Goal: Task Accomplishment & Management: Use online tool/utility

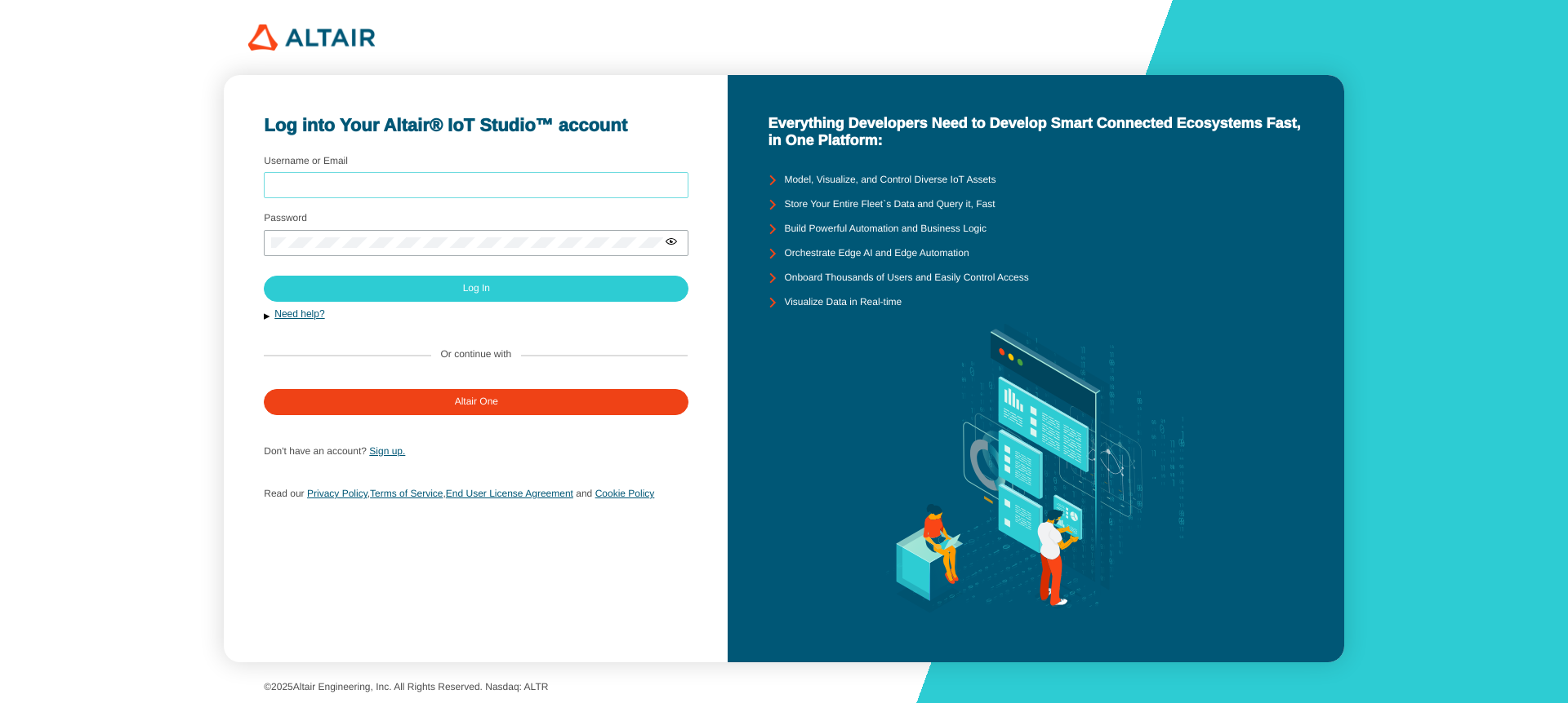
click at [501, 180] on input "Username or Email" at bounding box center [475, 186] width 410 height 12
type input "arcoronado"
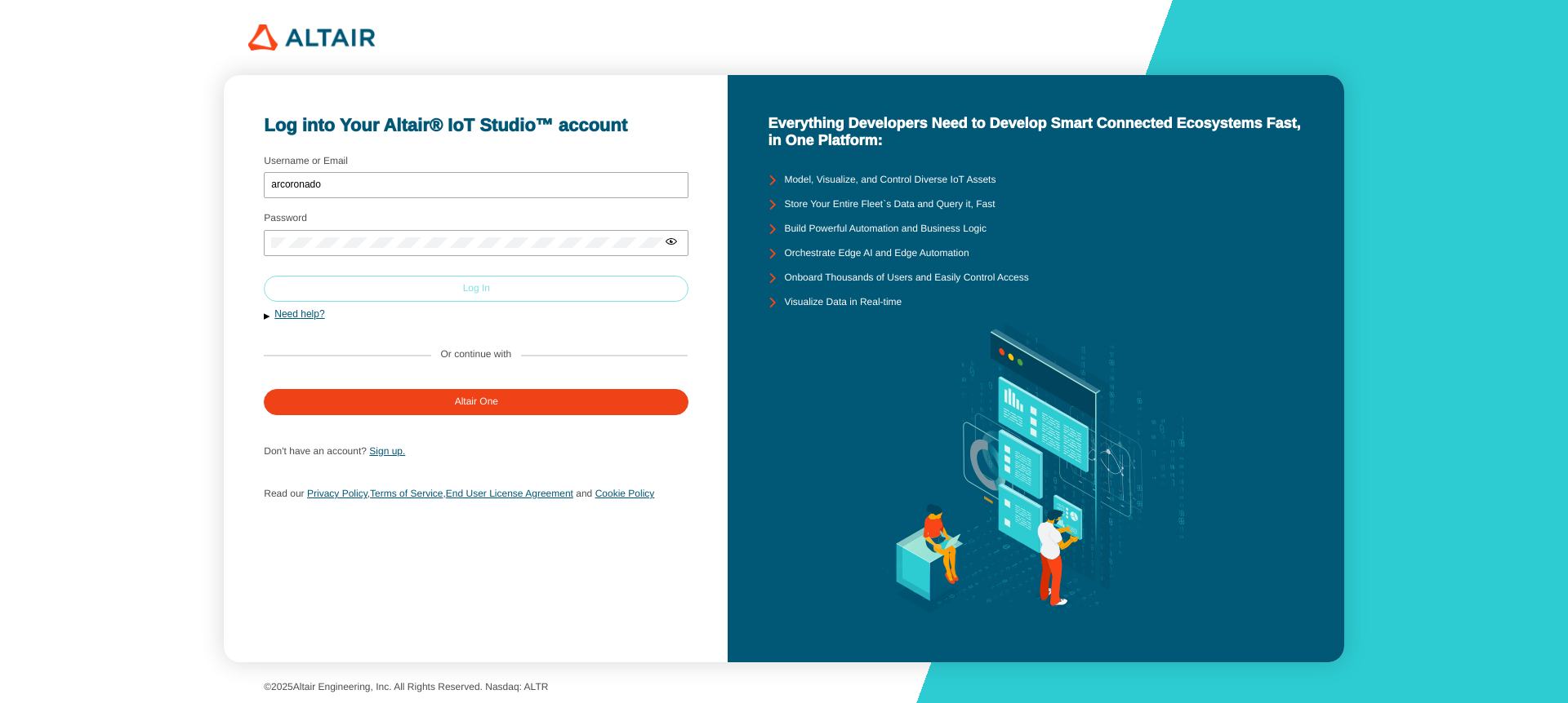
click at [455, 284] on paper-button "Log In" at bounding box center [476, 288] width 425 height 26
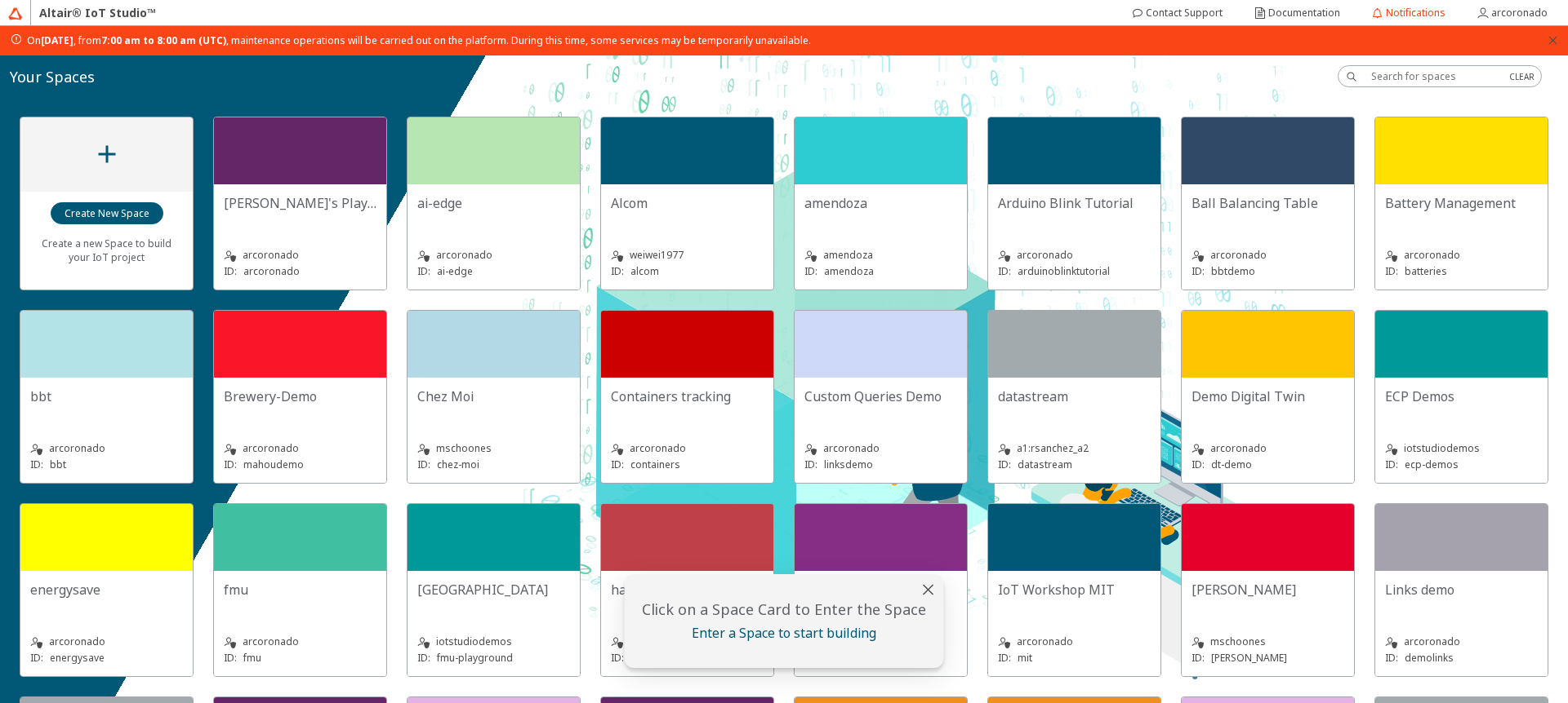
click at [1556, 42] on icon "close" at bounding box center [1552, 40] width 11 height 11
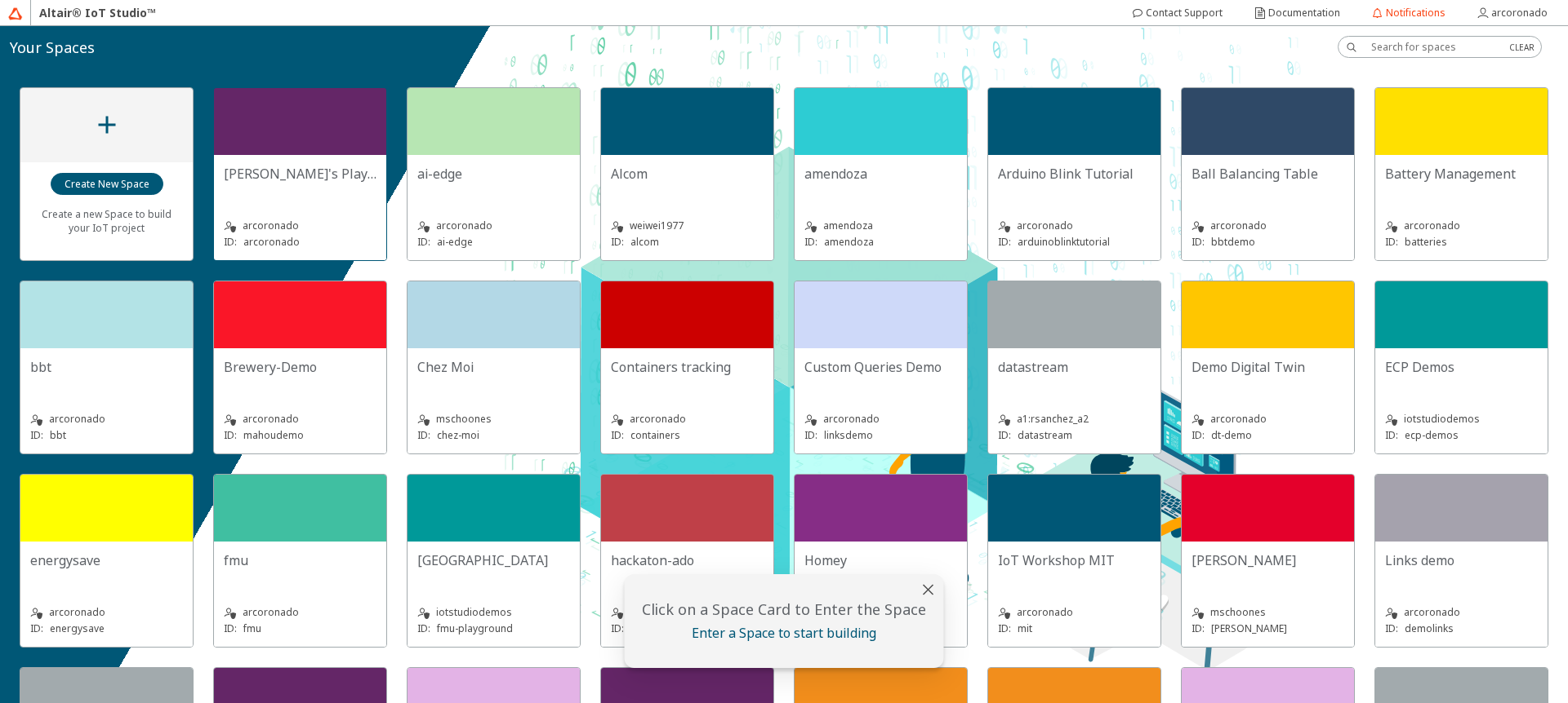
click at [312, 124] on div at bounding box center [300, 121] width 172 height 66
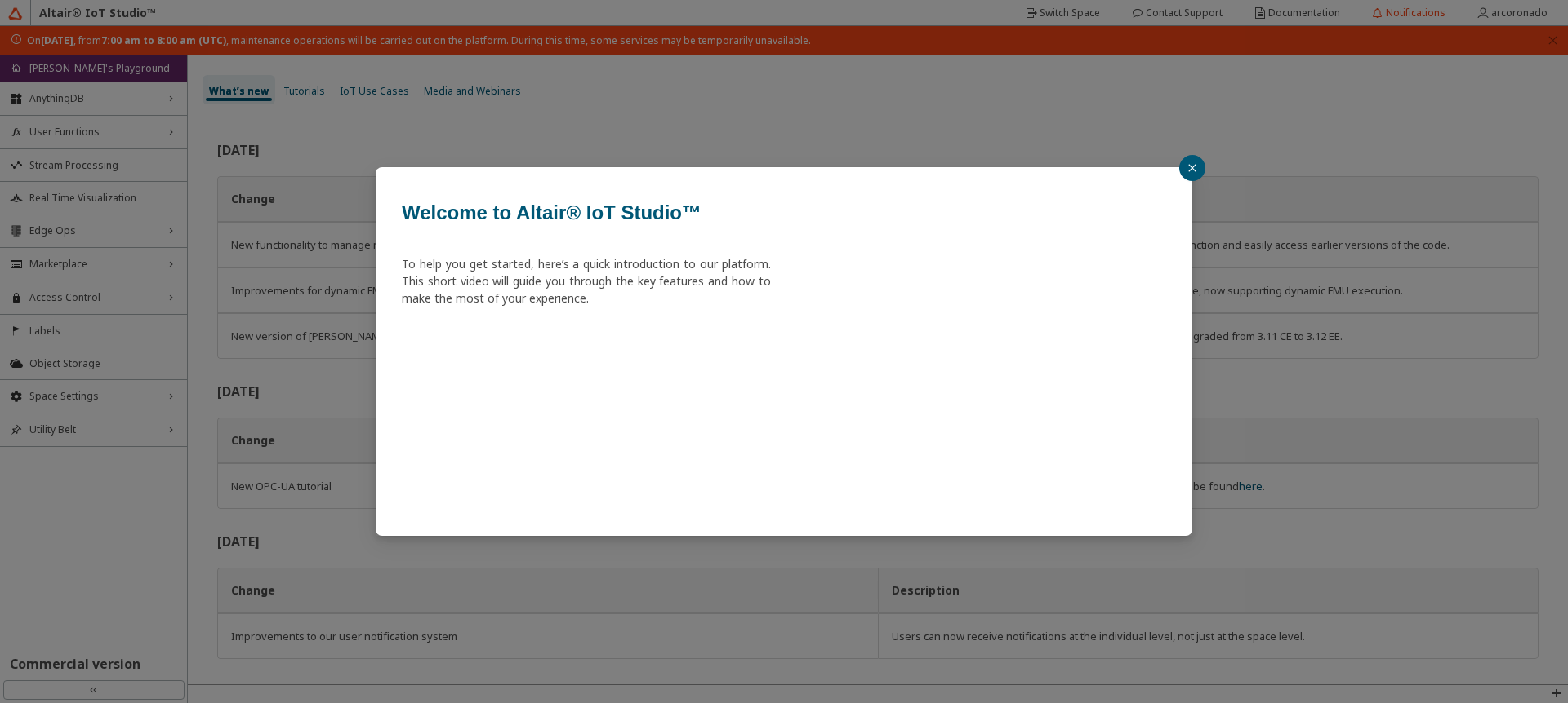
click at [1183, 176] on button "button" at bounding box center [1191, 168] width 26 height 26
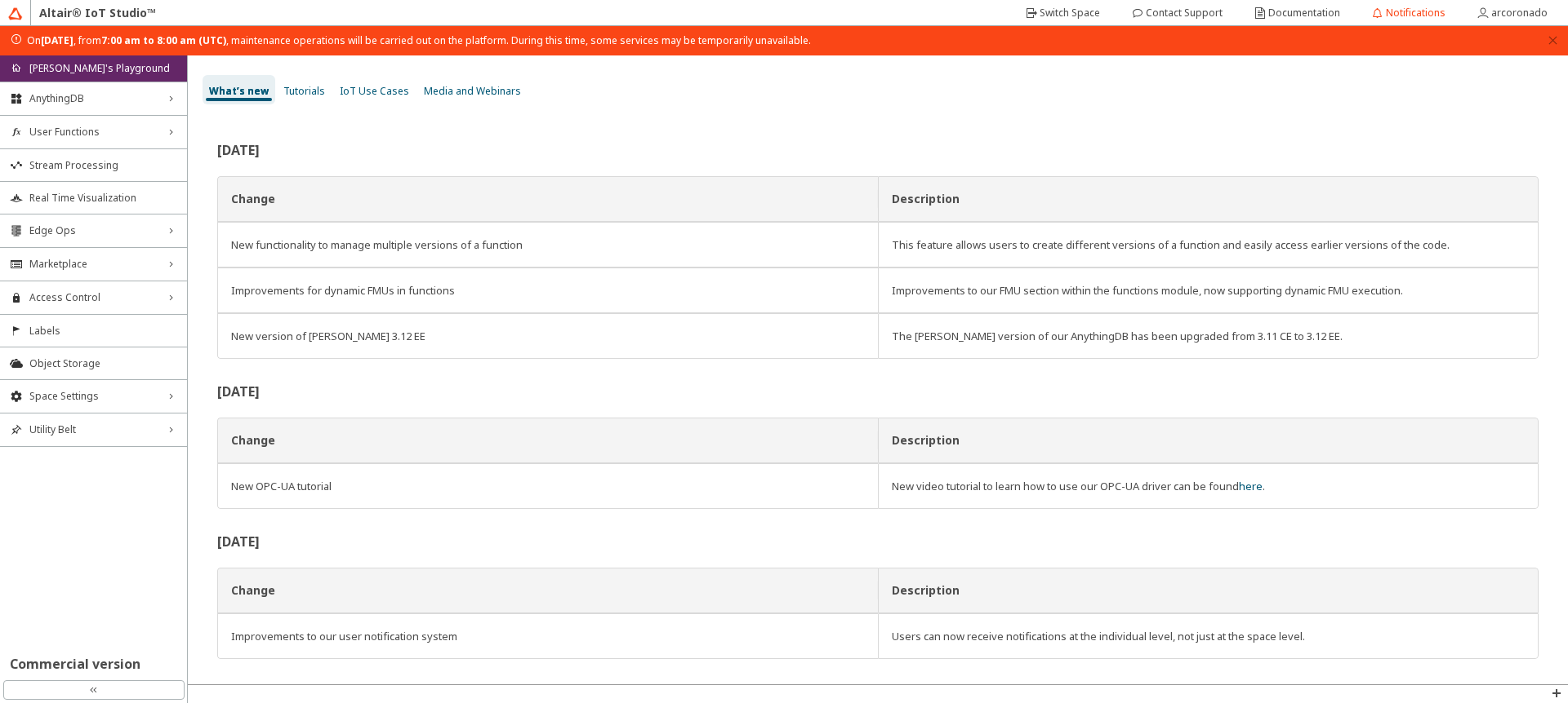
click at [1557, 49] on div "On Monday, September 8th, 2025 , from 7:00 am to 8:00 am (UTC) , maintenance op…" at bounding box center [784, 41] width 1568 height 29
click at [1563, 42] on div "On Monday, September 8th, 2025 , from 7:00 am to 8:00 am (UTC) , maintenance op…" at bounding box center [784, 41] width 1568 height 29
click at [1550, 42] on icon "close" at bounding box center [1552, 40] width 8 height 8
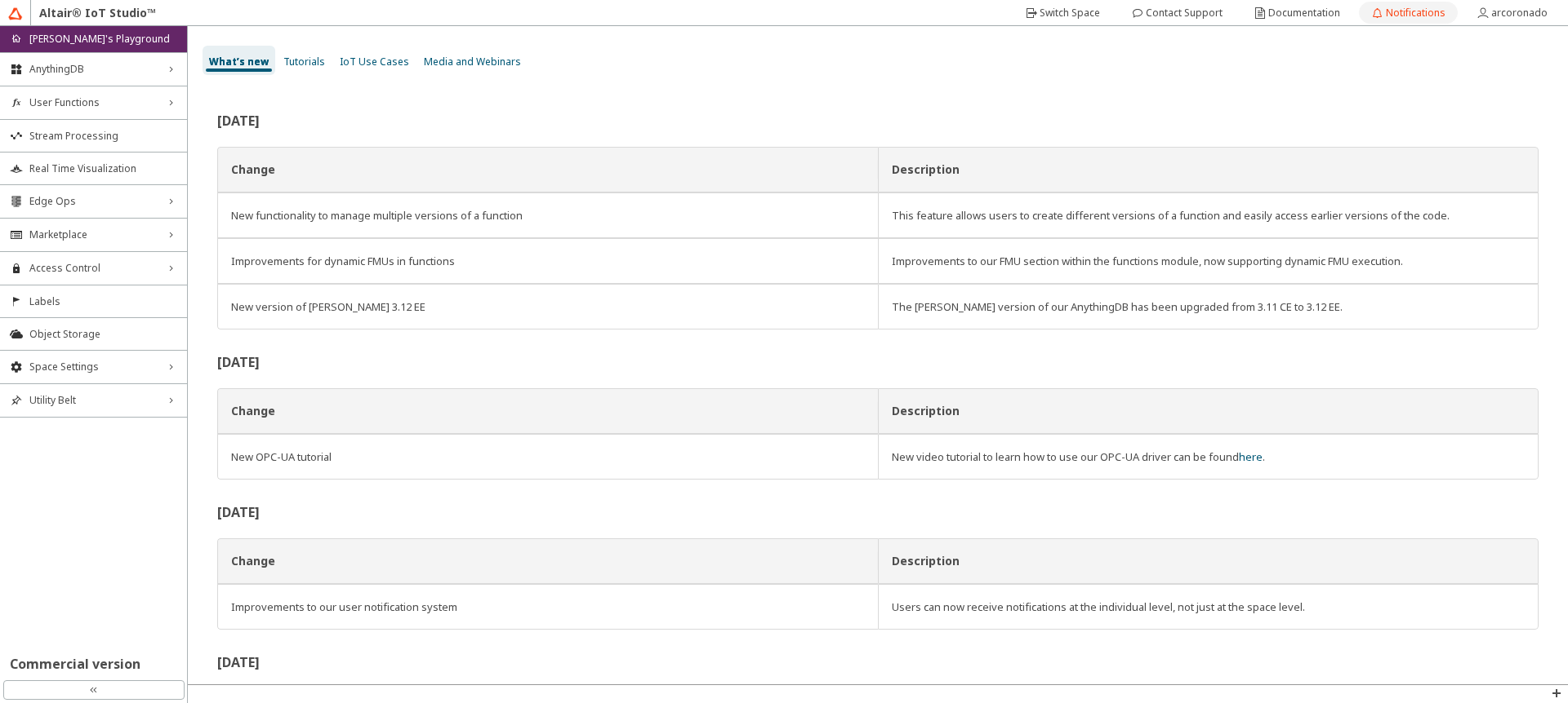
click at [0, 0] on slot "Notifications" at bounding box center [0, 0] width 0 height 0
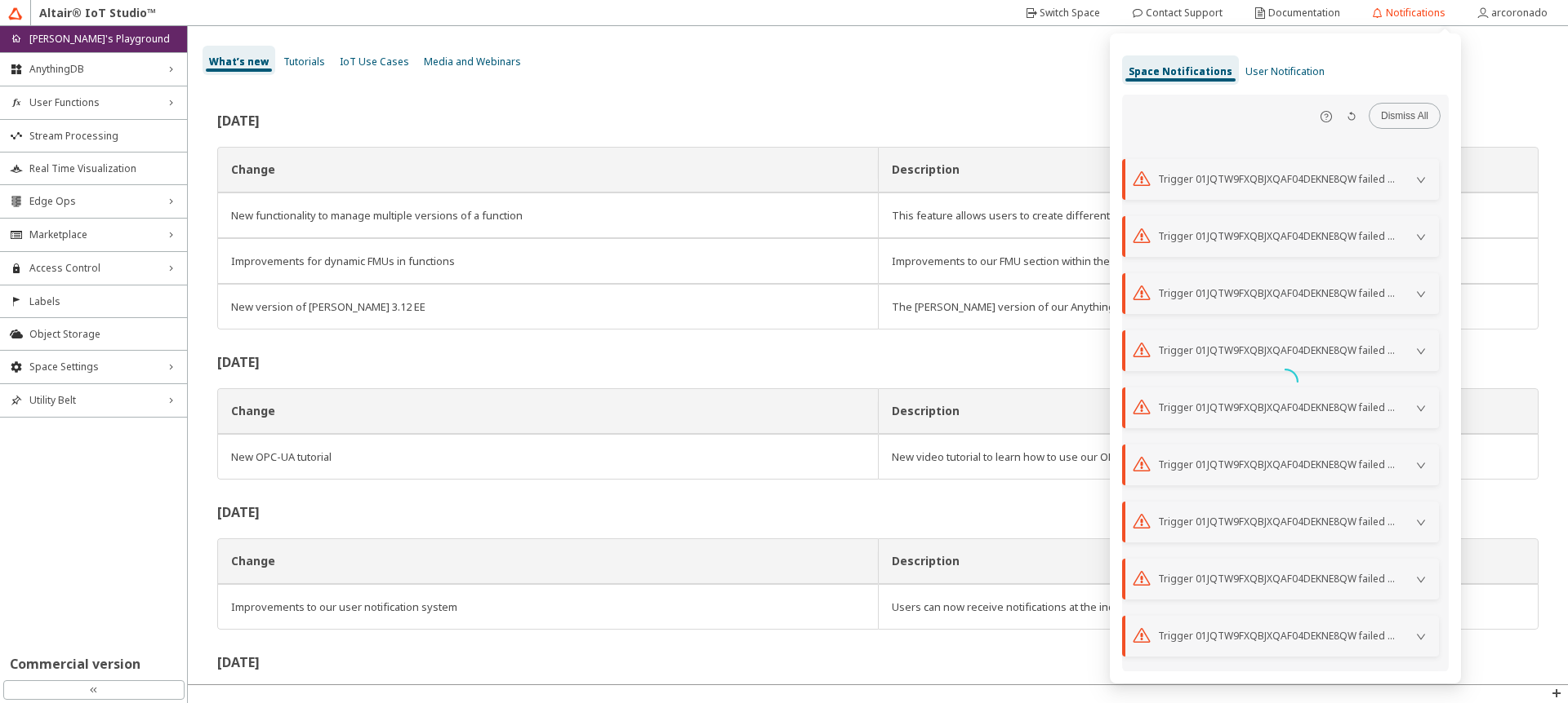
scroll to position [2520, 0]
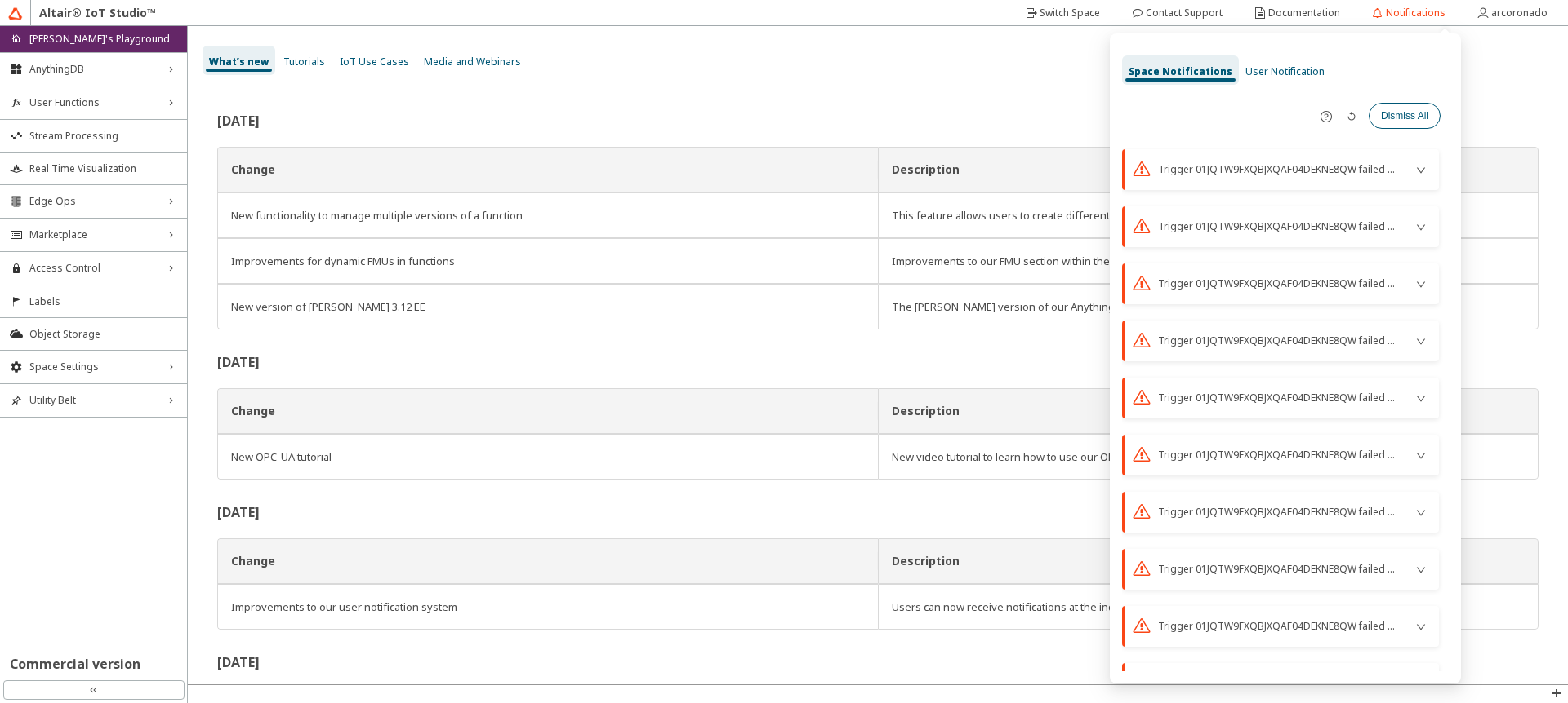
click at [0, 0] on slot "Dismiss All" at bounding box center [0, 0] width 0 height 0
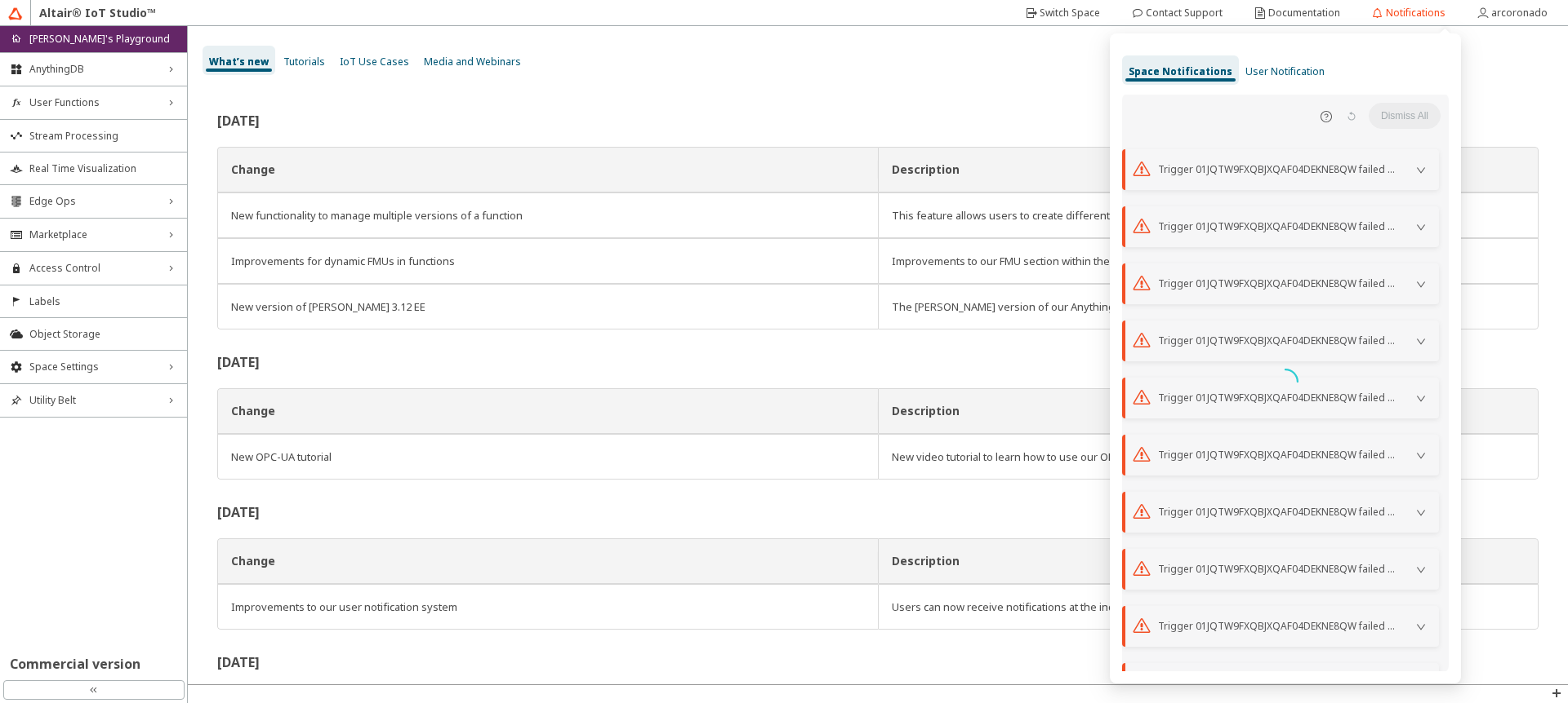
scroll to position [0, 0]
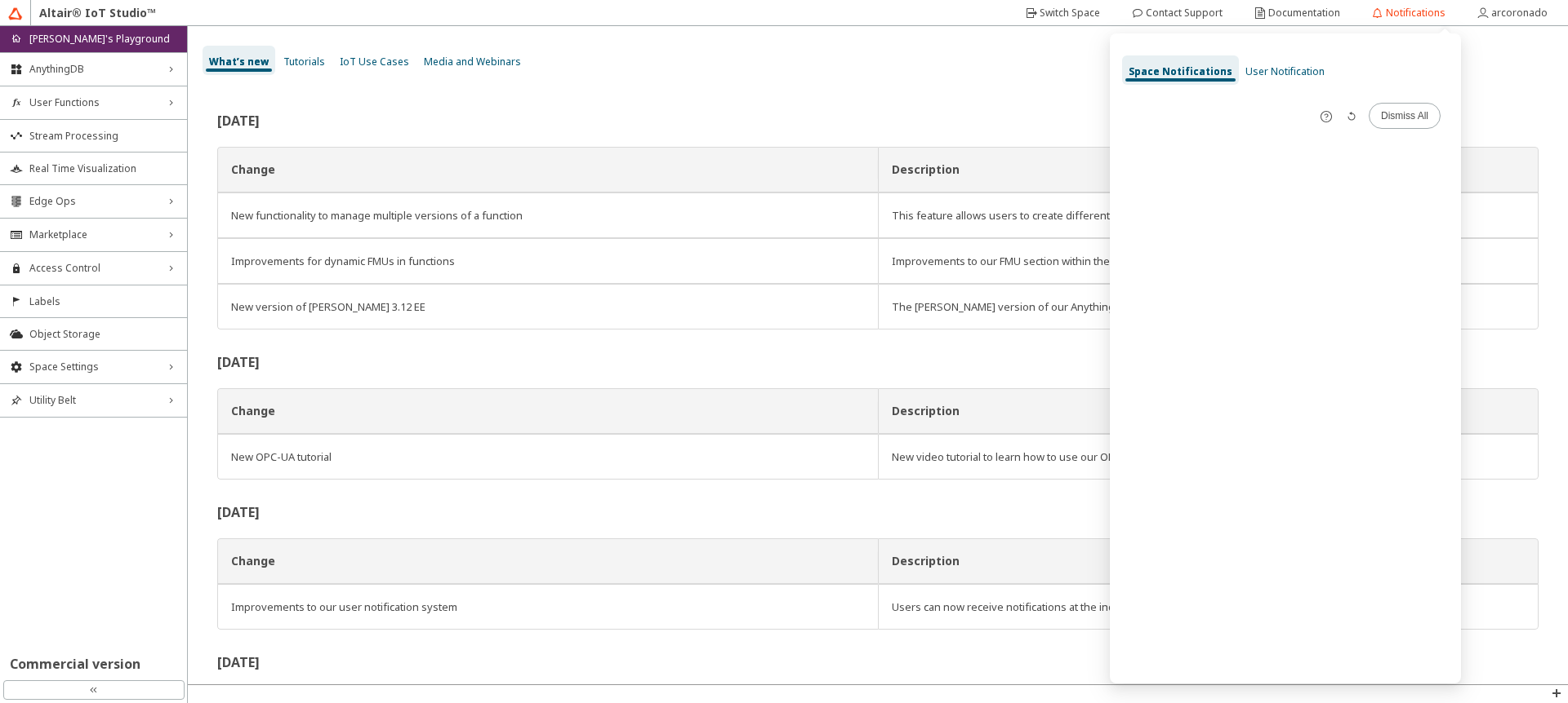
click at [1271, 60] on div "User Notification" at bounding box center [1284, 70] width 92 height 29
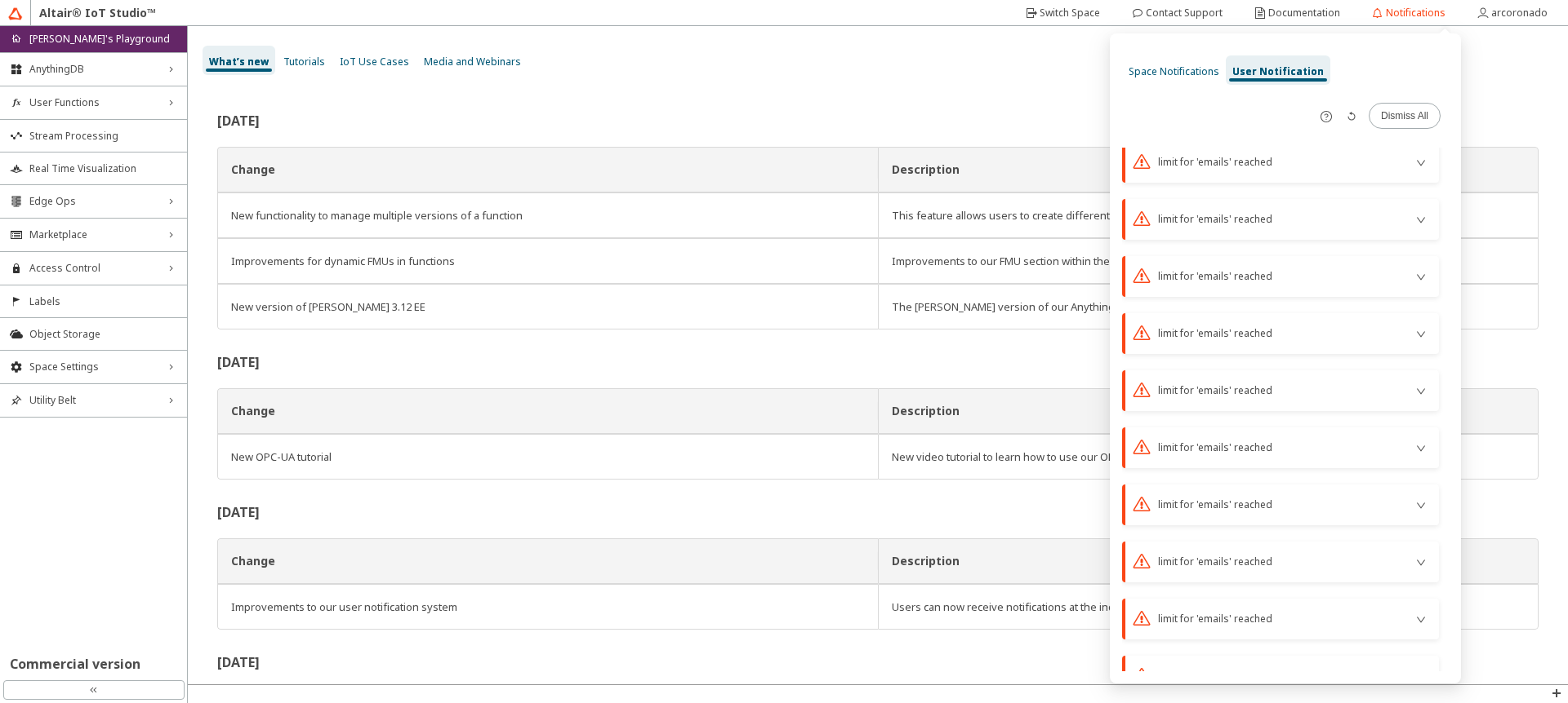
scroll to position [210, 0]
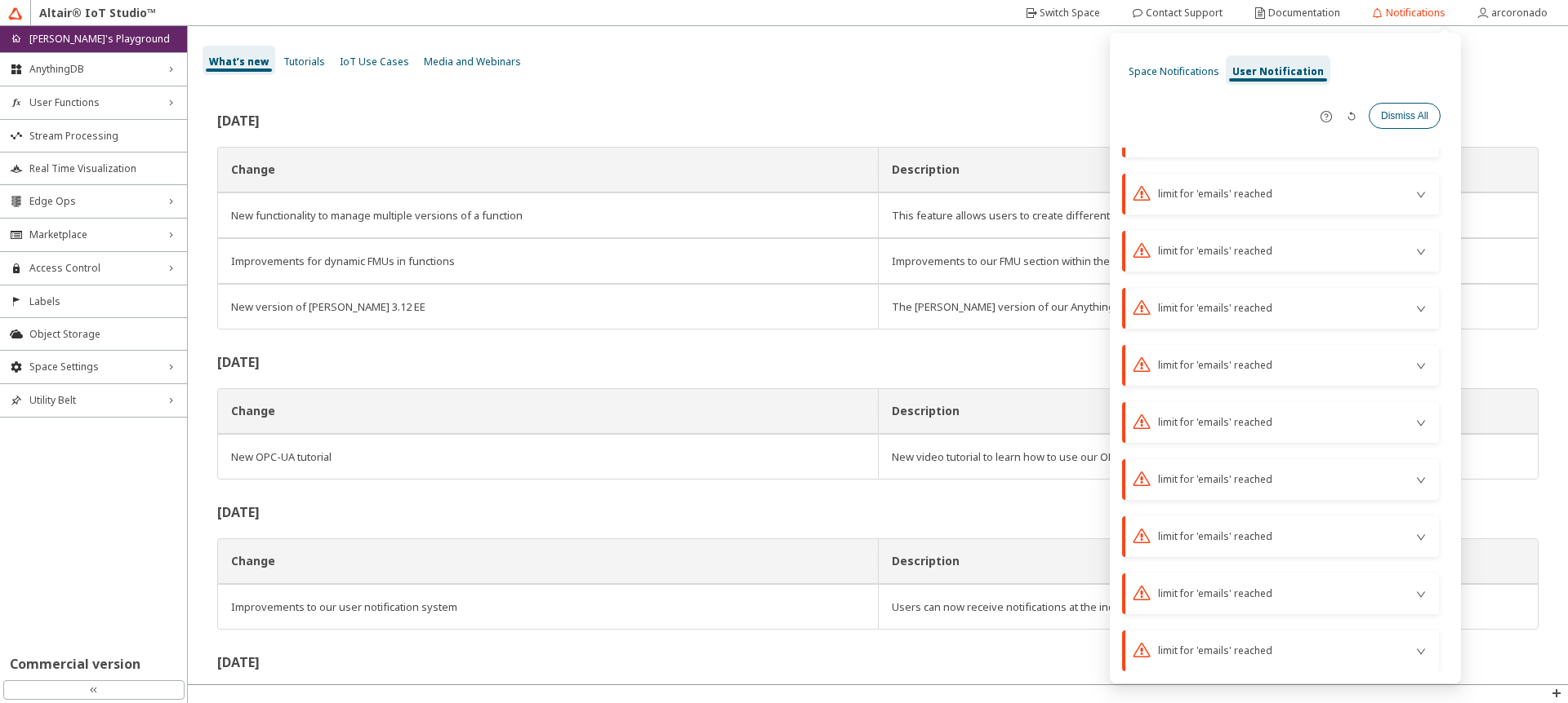
click at [1383, 122] on paper-button "Dismiss All" at bounding box center [1404, 115] width 71 height 26
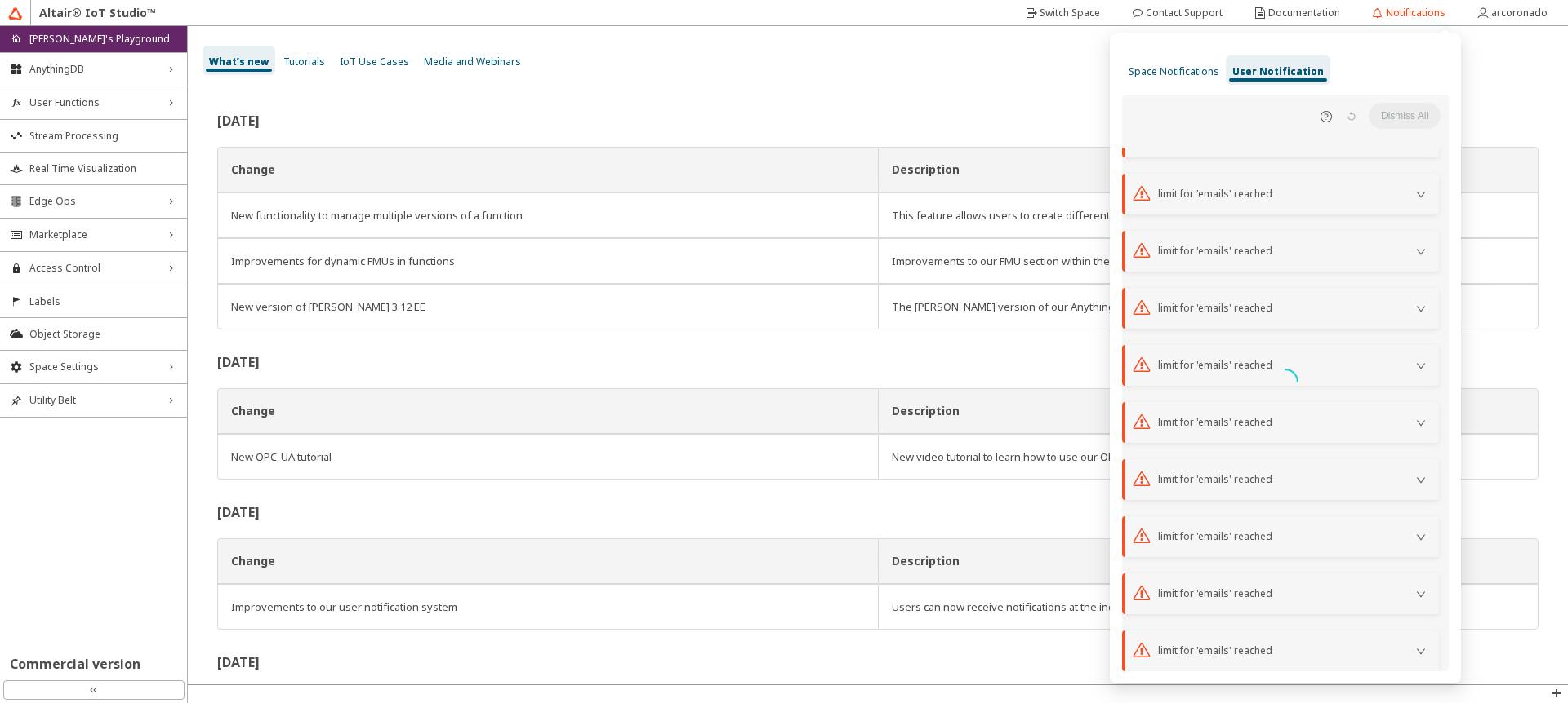
scroll to position [0, 0]
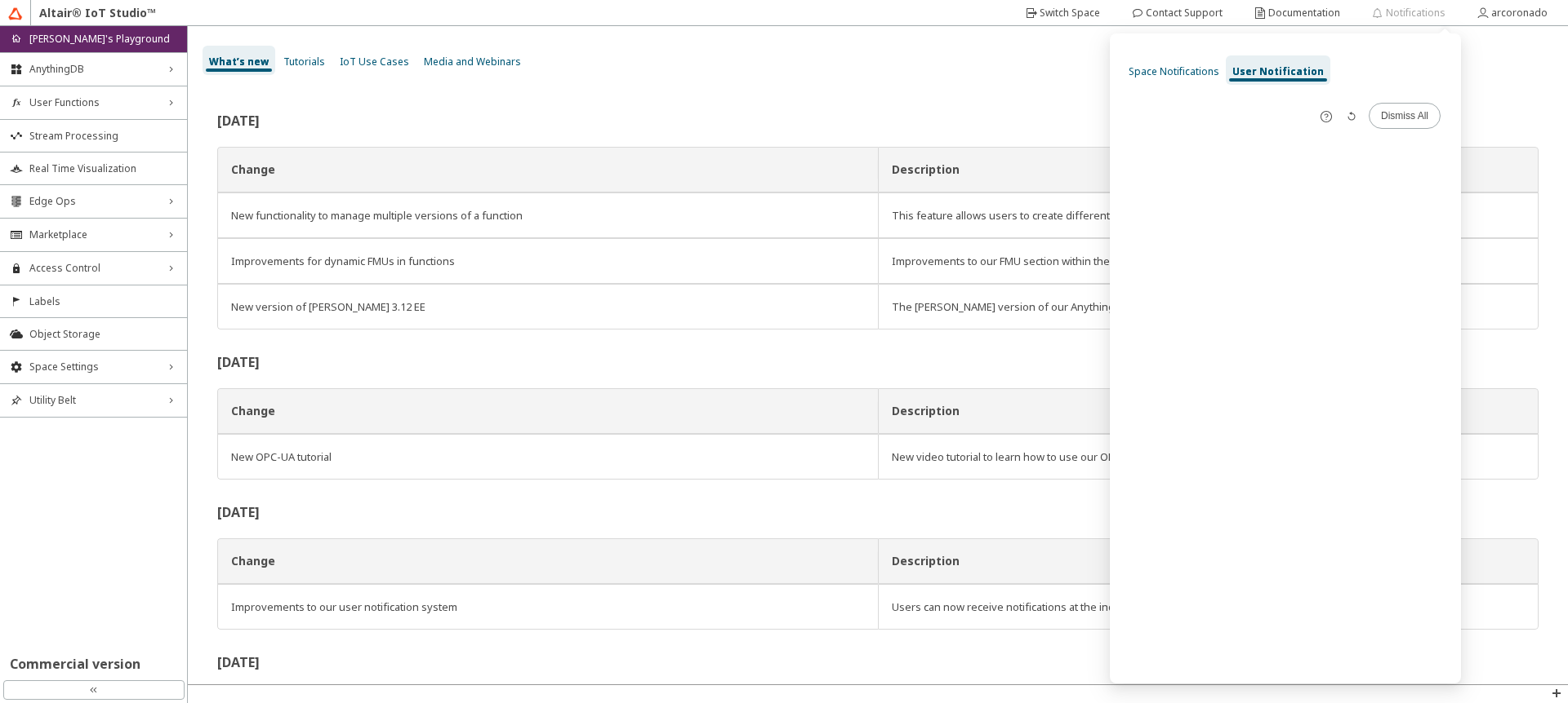
click at [756, 115] on h2 "June 2025" at bounding box center [877, 120] width 1321 height 13
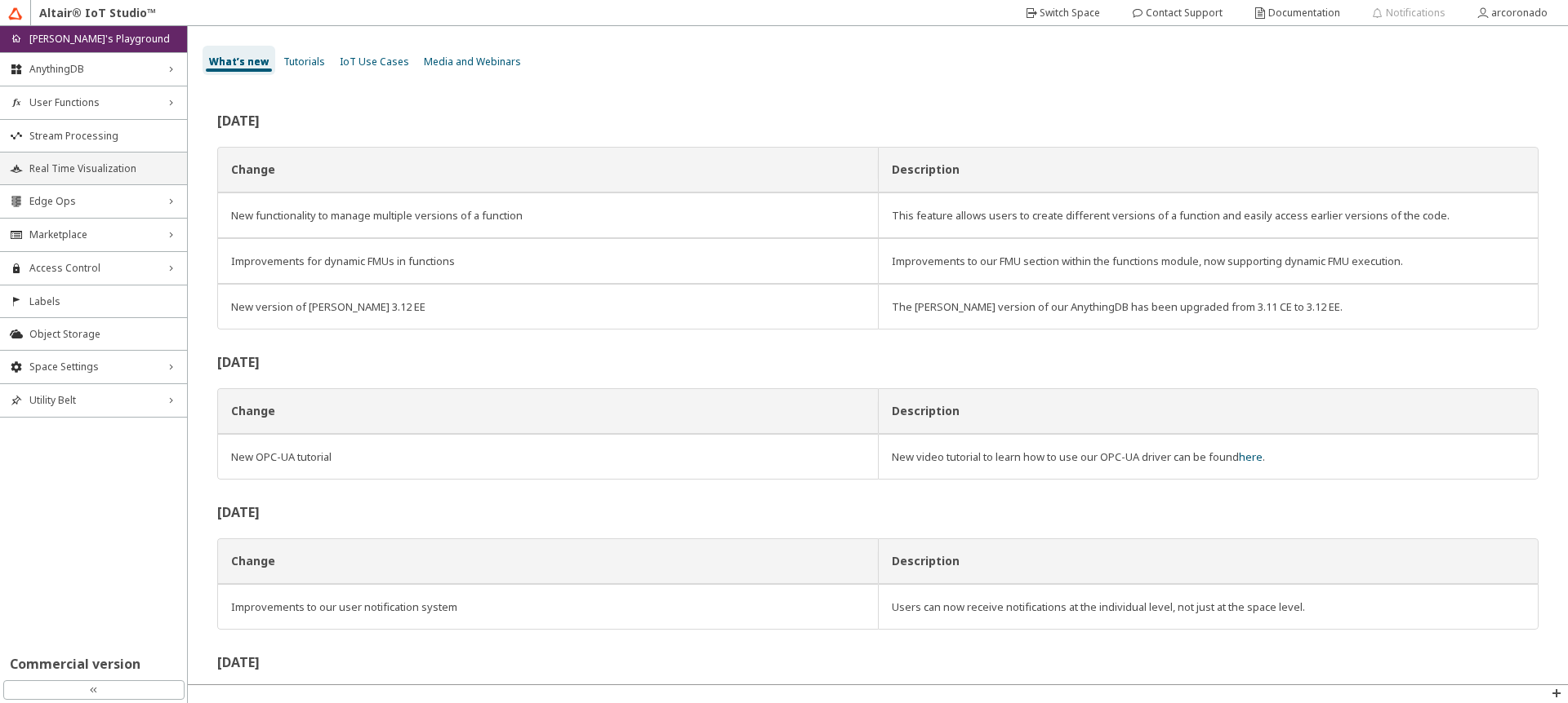
click at [52, 163] on span "Real Time Visualization" at bounding box center [103, 168] width 148 height 13
